Goal: Find specific page/section: Find specific page/section

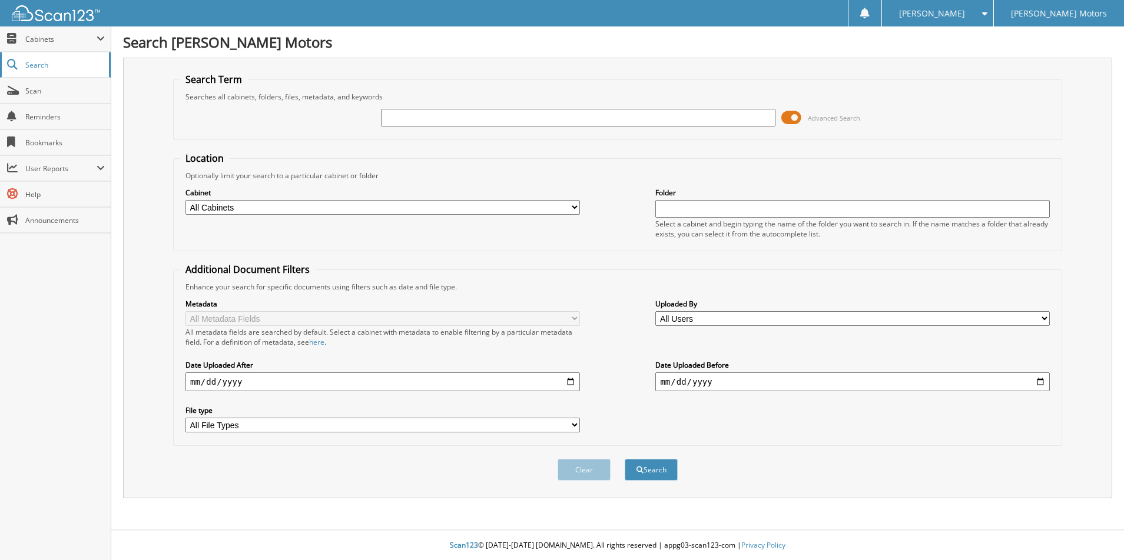
click at [64, 64] on span "Search" at bounding box center [64, 65] width 78 height 10
click at [47, 36] on span "Cabinets" at bounding box center [60, 39] width 71 height 10
click at [48, 62] on span "My Company" at bounding box center [61, 64] width 87 height 11
type input "C5237A 800768"
click at [625, 459] on button "Search" at bounding box center [651, 470] width 53 height 22
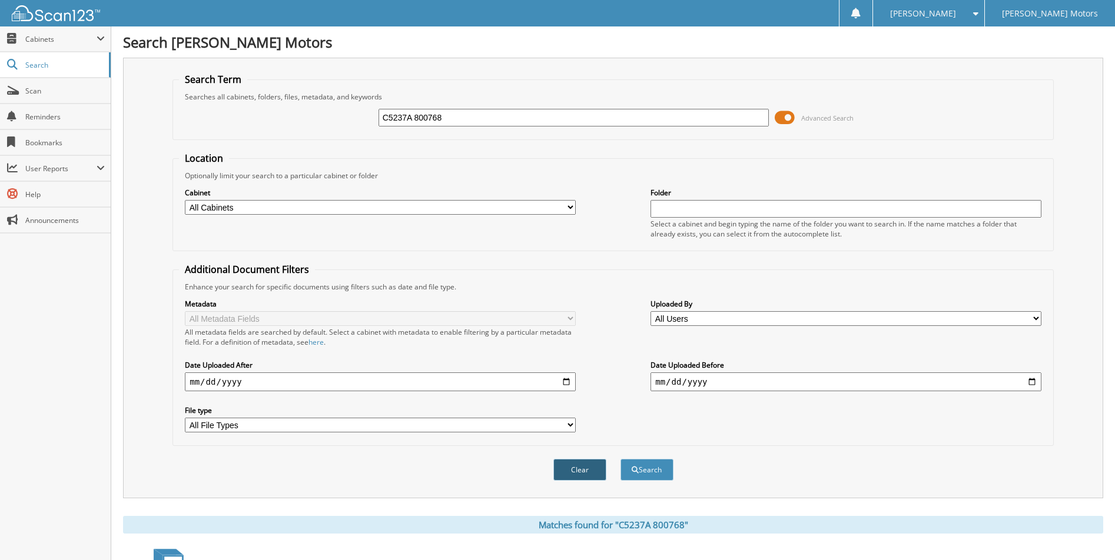
click at [579, 469] on button "Clear" at bounding box center [579, 470] width 53 height 22
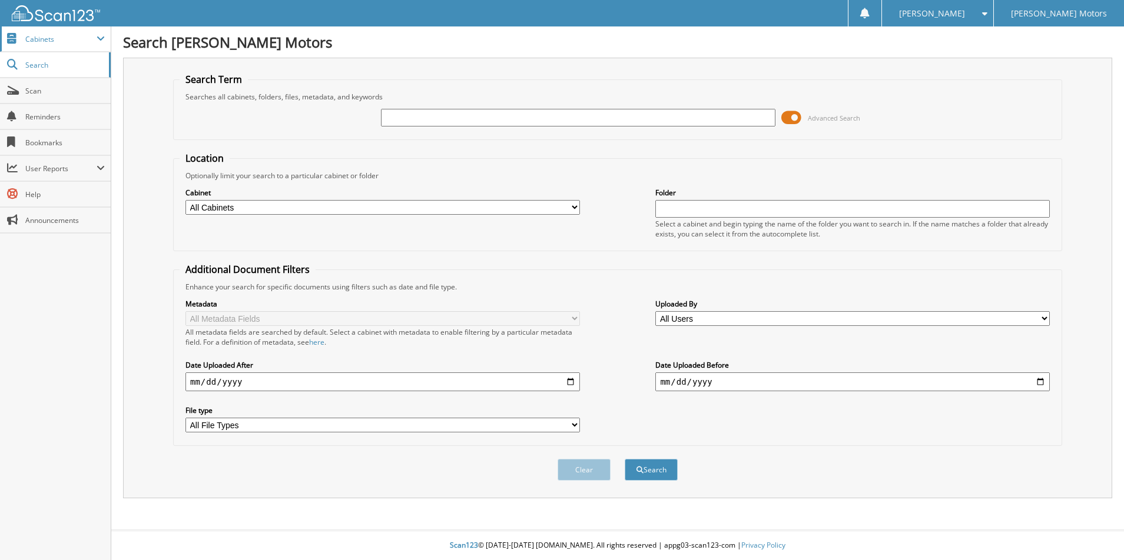
click at [57, 41] on span "Cabinets" at bounding box center [60, 39] width 71 height 10
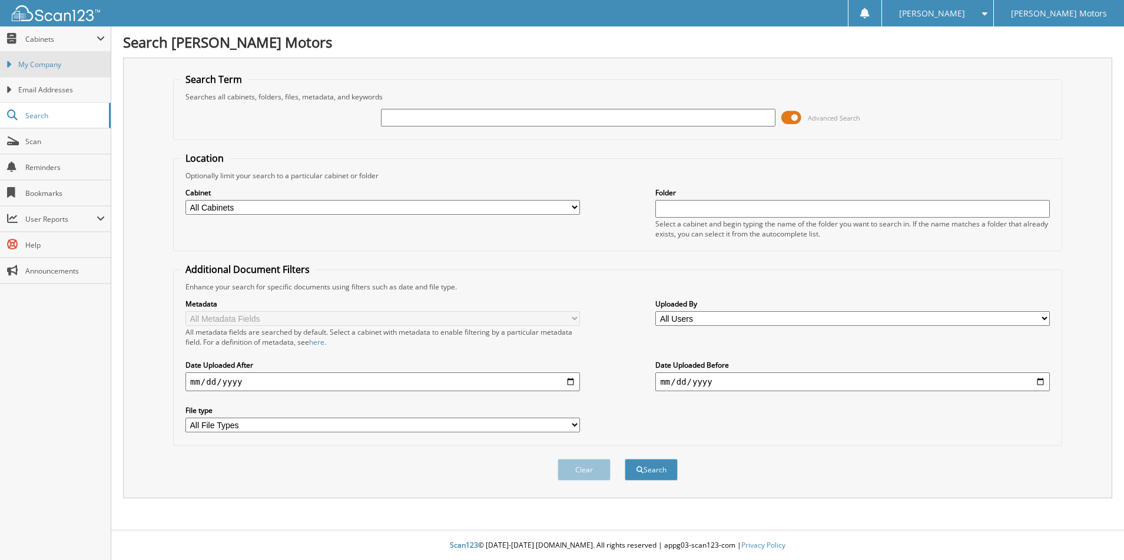
click at [52, 61] on span "My Company" at bounding box center [61, 64] width 87 height 11
